Goal: Transaction & Acquisition: Subscribe to service/newsletter

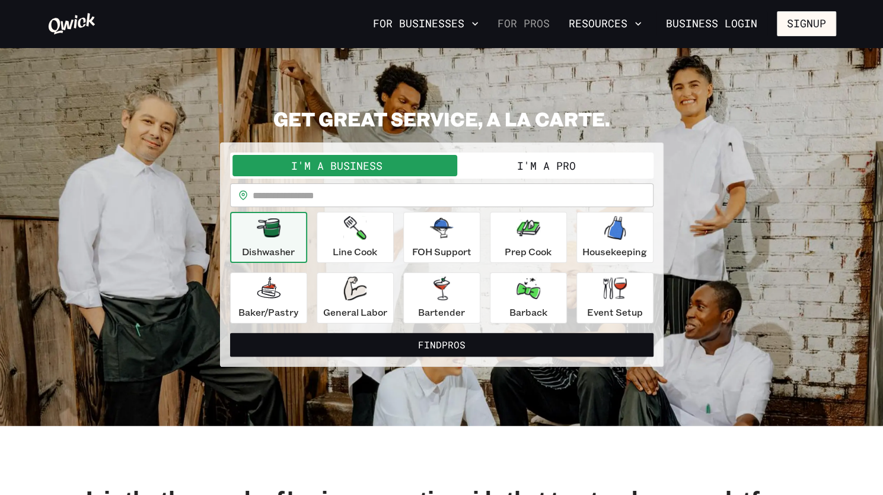
click at [493, 25] on link "For Pros" at bounding box center [524, 24] width 62 height 20
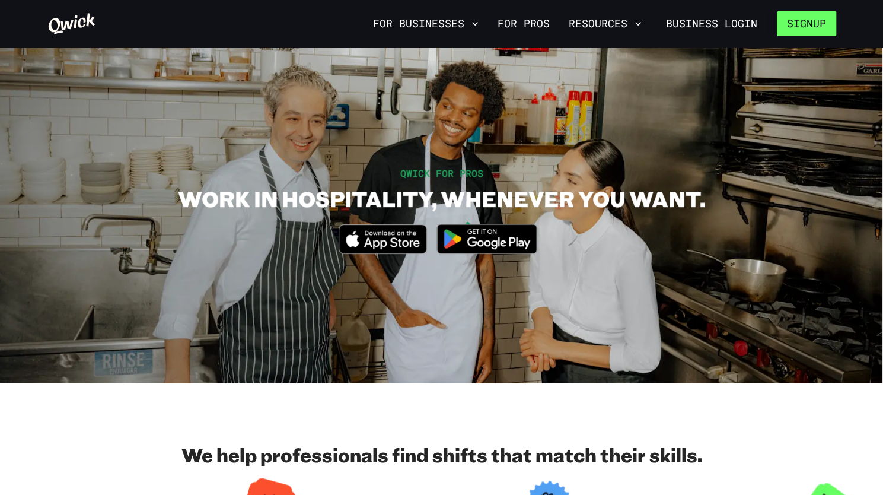
click at [808, 27] on button "Signup" at bounding box center [806, 23] width 59 height 25
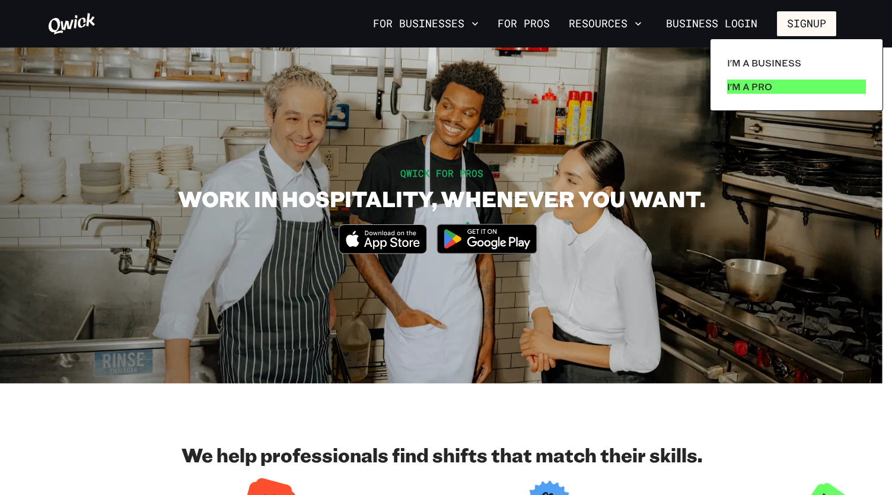
click at [772, 94] on p "I'm a Pro" at bounding box center [749, 86] width 45 height 14
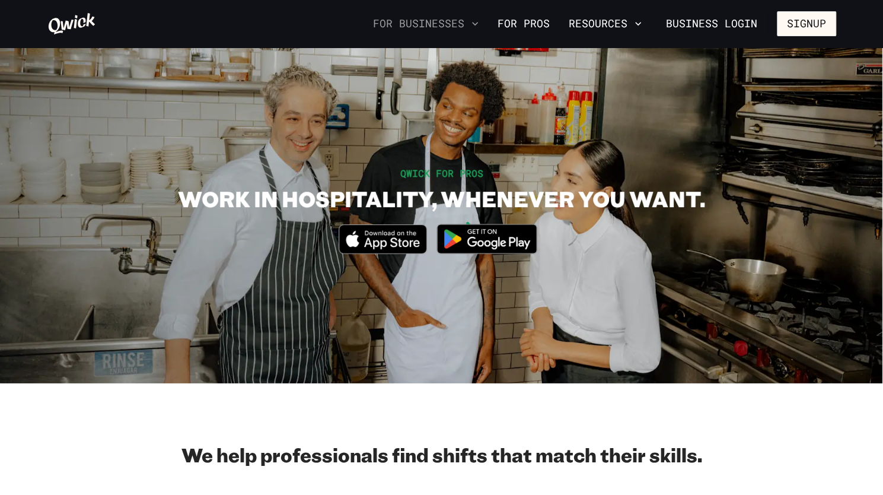
click at [368, 18] on button "For Businesses" at bounding box center [425, 24] width 115 height 20
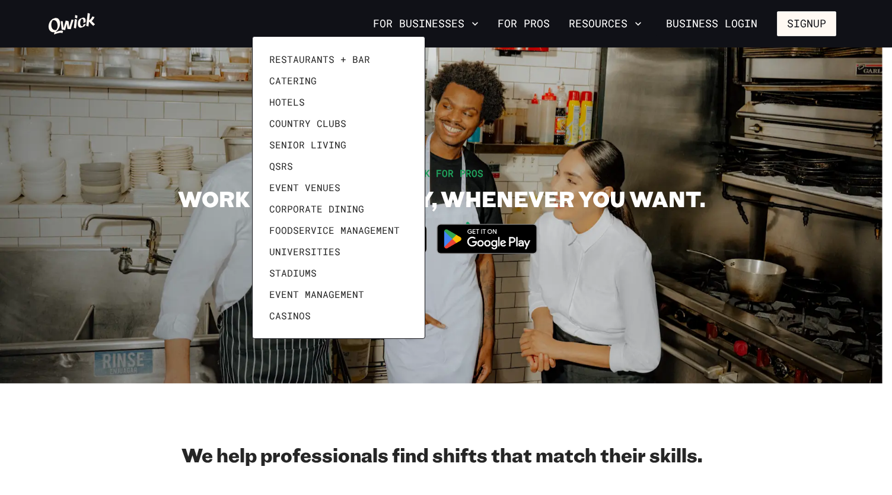
click at [725, 26] on div at bounding box center [446, 247] width 892 height 495
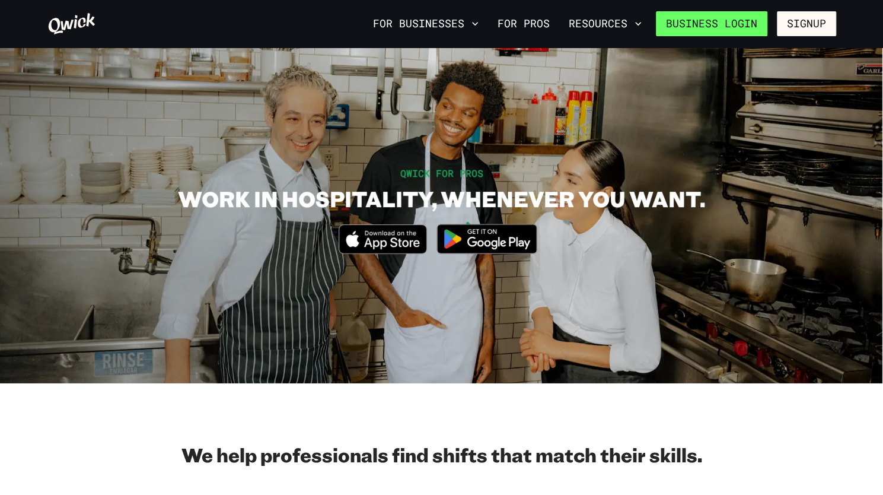
click at [688, 20] on link "Business Login" at bounding box center [712, 23] width 112 height 25
